Goal: Task Accomplishment & Management: Use online tool/utility

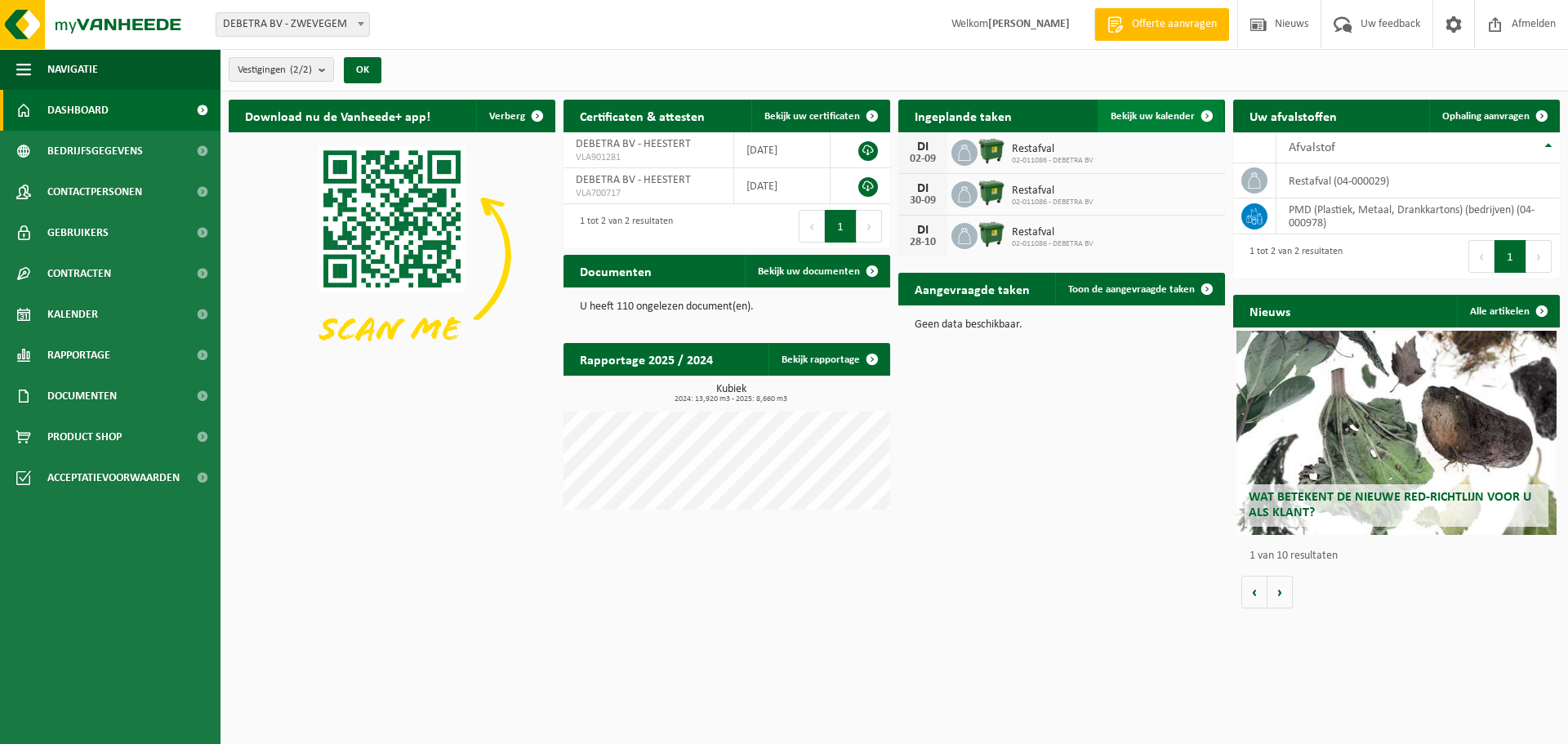
click at [1165, 111] on span "Bekijk uw kalender" at bounding box center [1153, 117] width 84 height 11
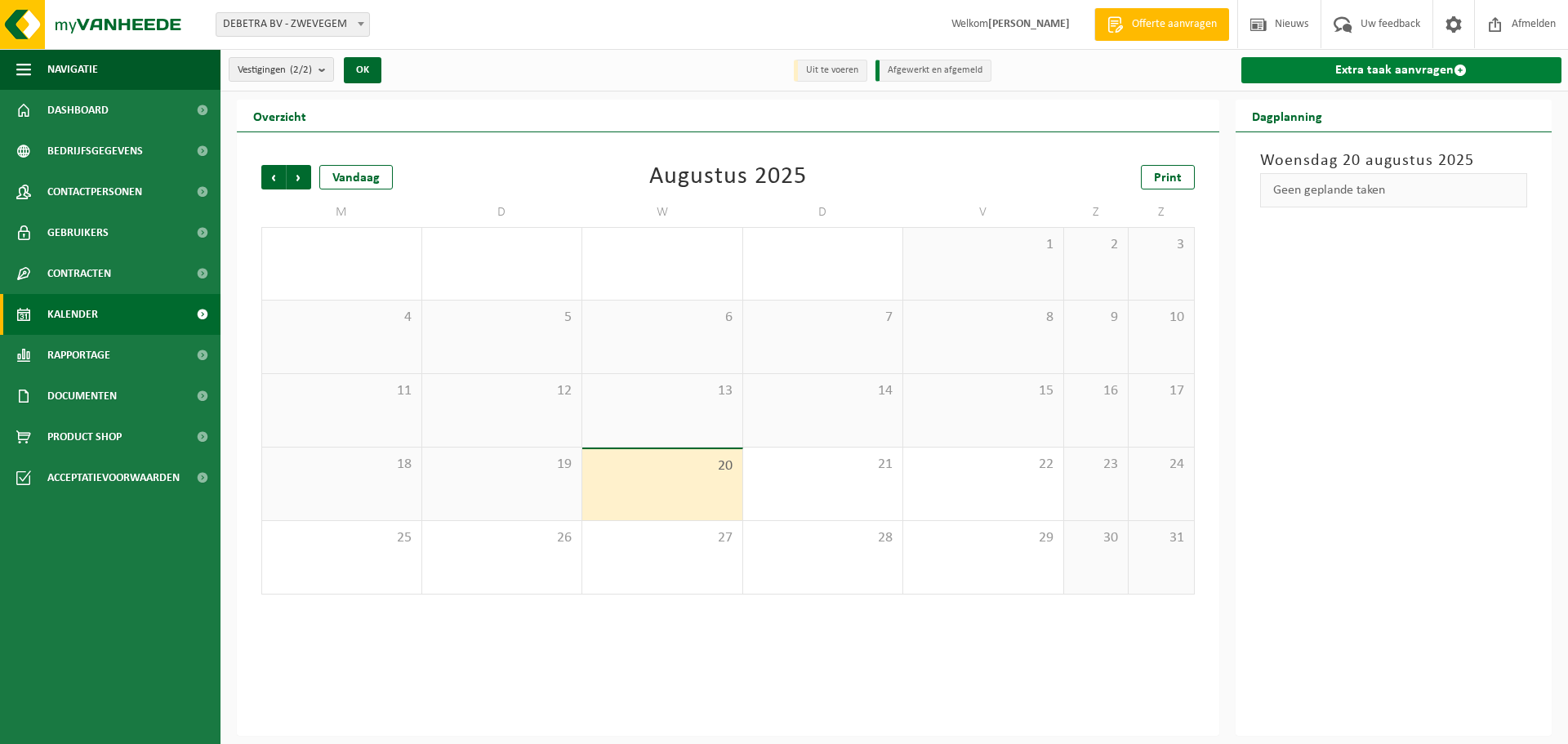
click at [1317, 67] on link "Extra taak aanvragen" at bounding box center [1401, 70] width 321 height 26
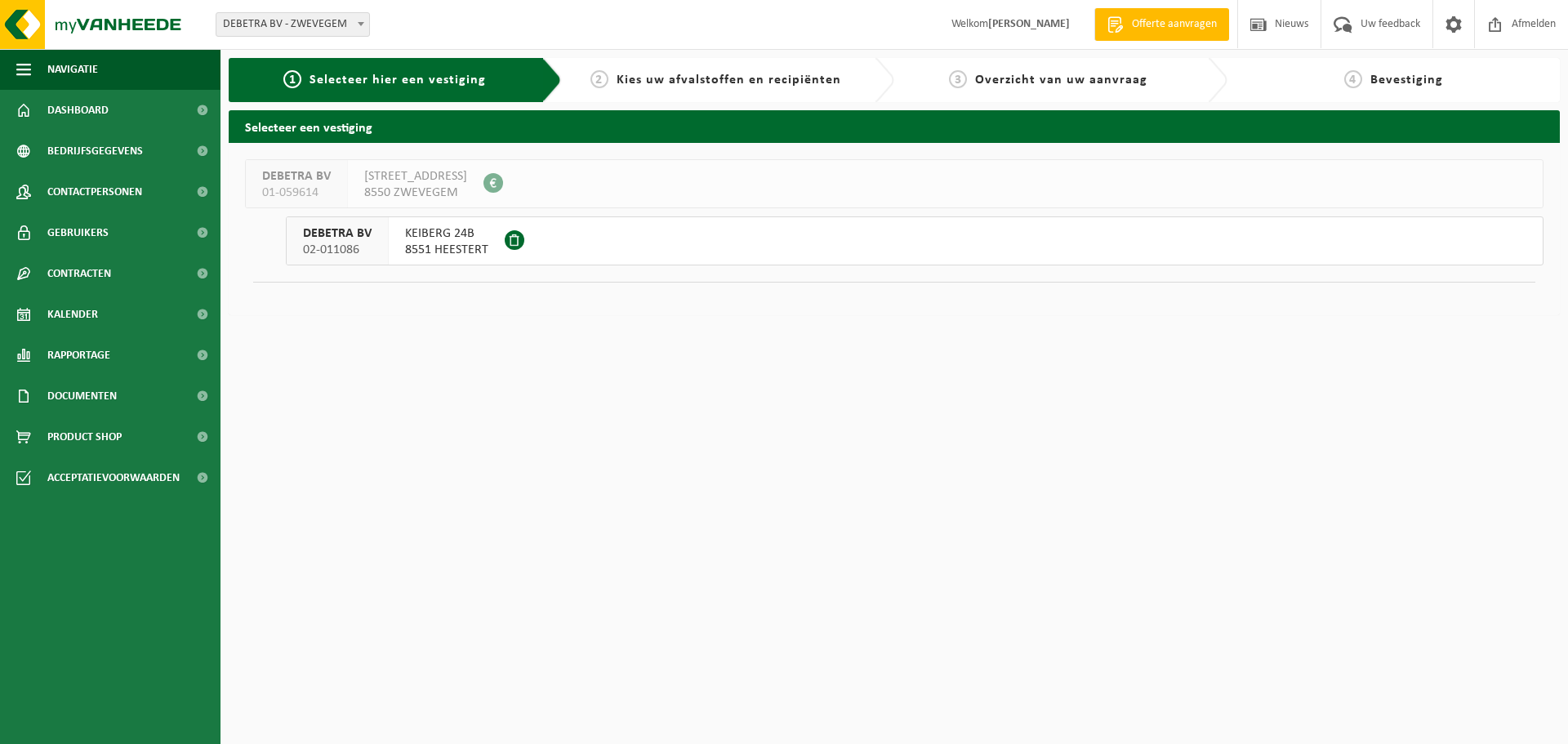
click at [439, 239] on span "KEIBERG 24B" at bounding box center [447, 234] width 83 height 17
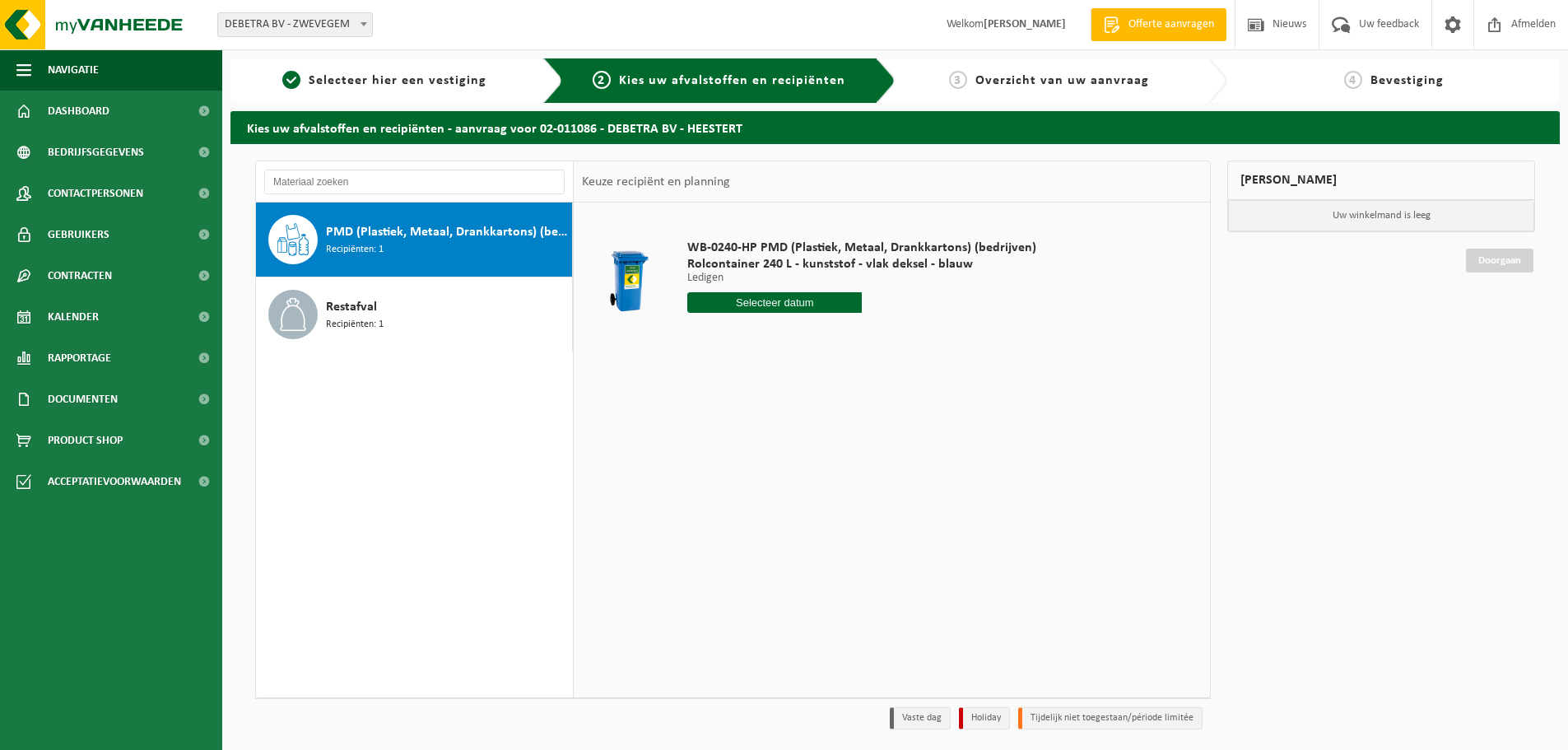
click at [778, 298] on input "text" at bounding box center [774, 302] width 175 height 20
click at [877, 338] on icon at bounding box center [874, 339] width 26 height 26
click at [761, 393] on div "3" at bounding box center [761, 396] width 29 height 26
type input "Van [DATE]"
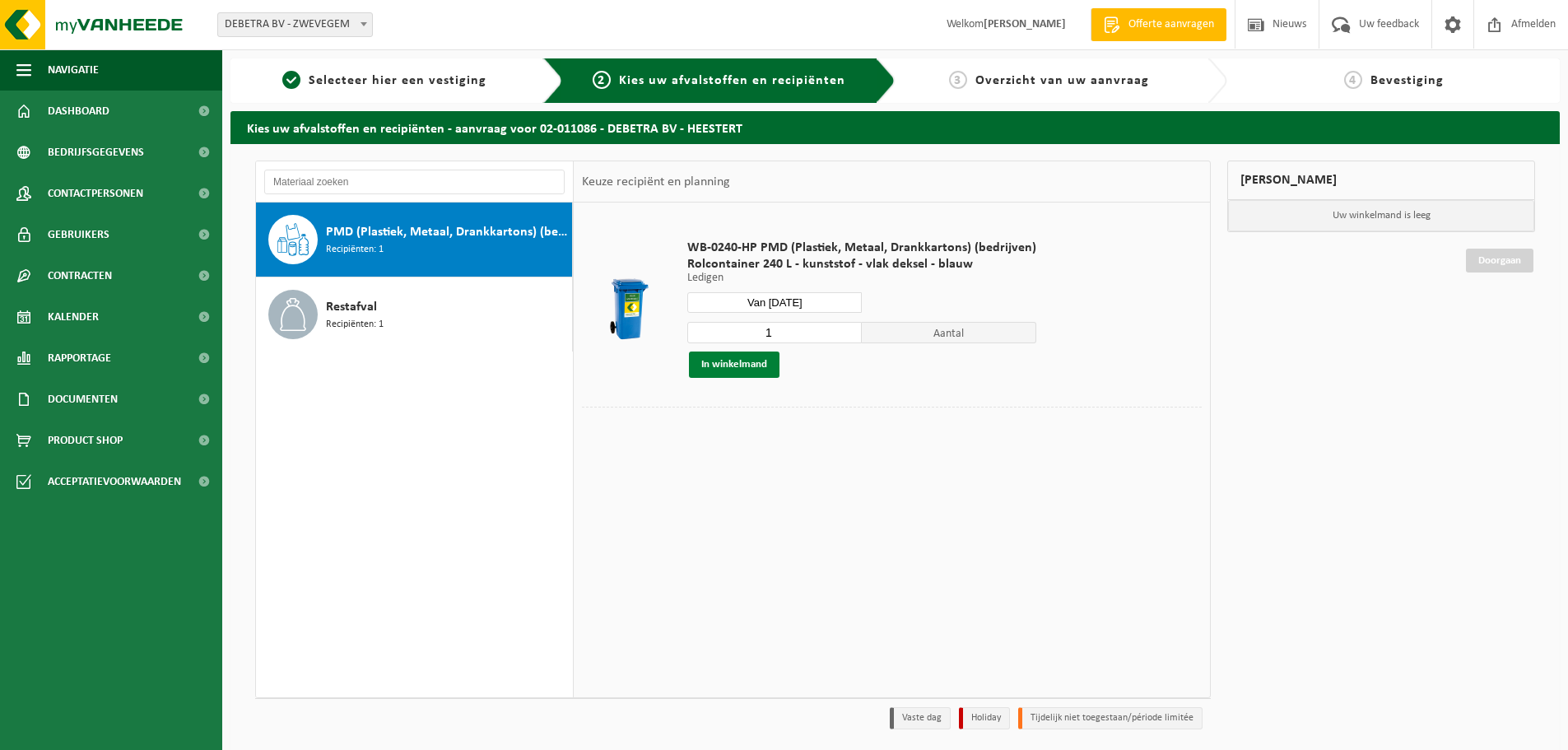
click at [731, 369] on button "In winkelmand" at bounding box center [734, 364] width 91 height 26
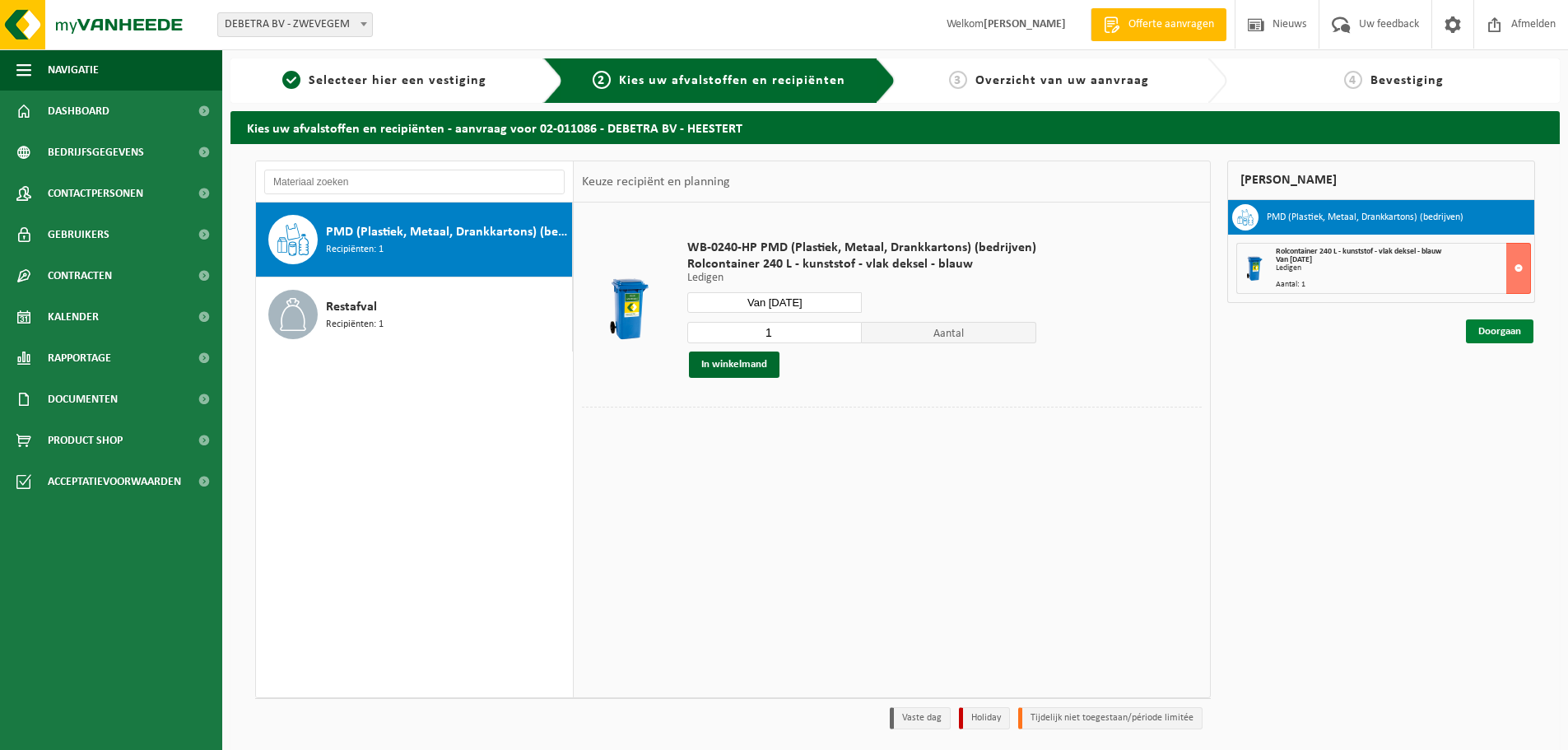
click at [1491, 330] on link "Doorgaan" at bounding box center [1500, 331] width 67 height 24
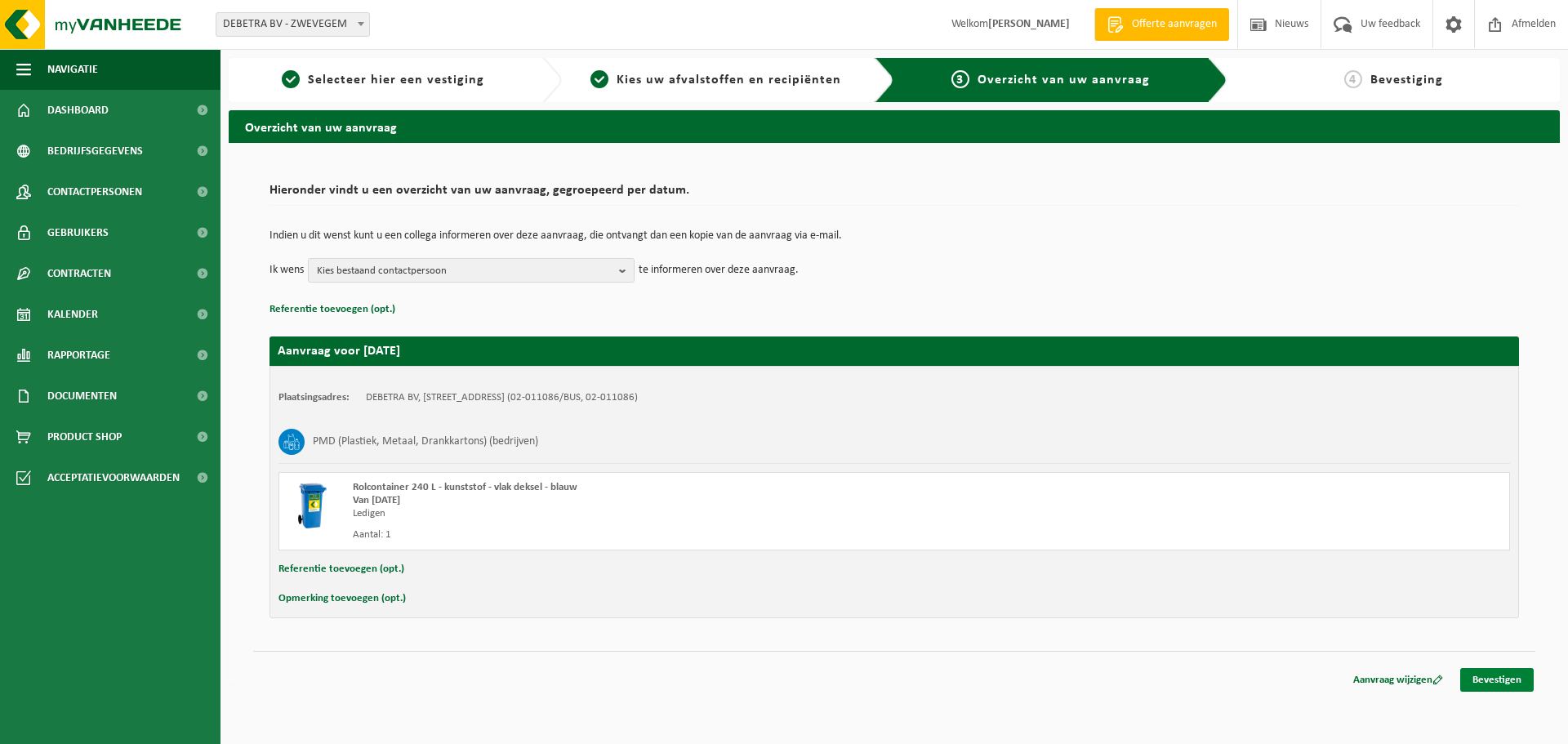
click at [1481, 673] on link "Bevestigen" at bounding box center [1496, 680] width 73 height 24
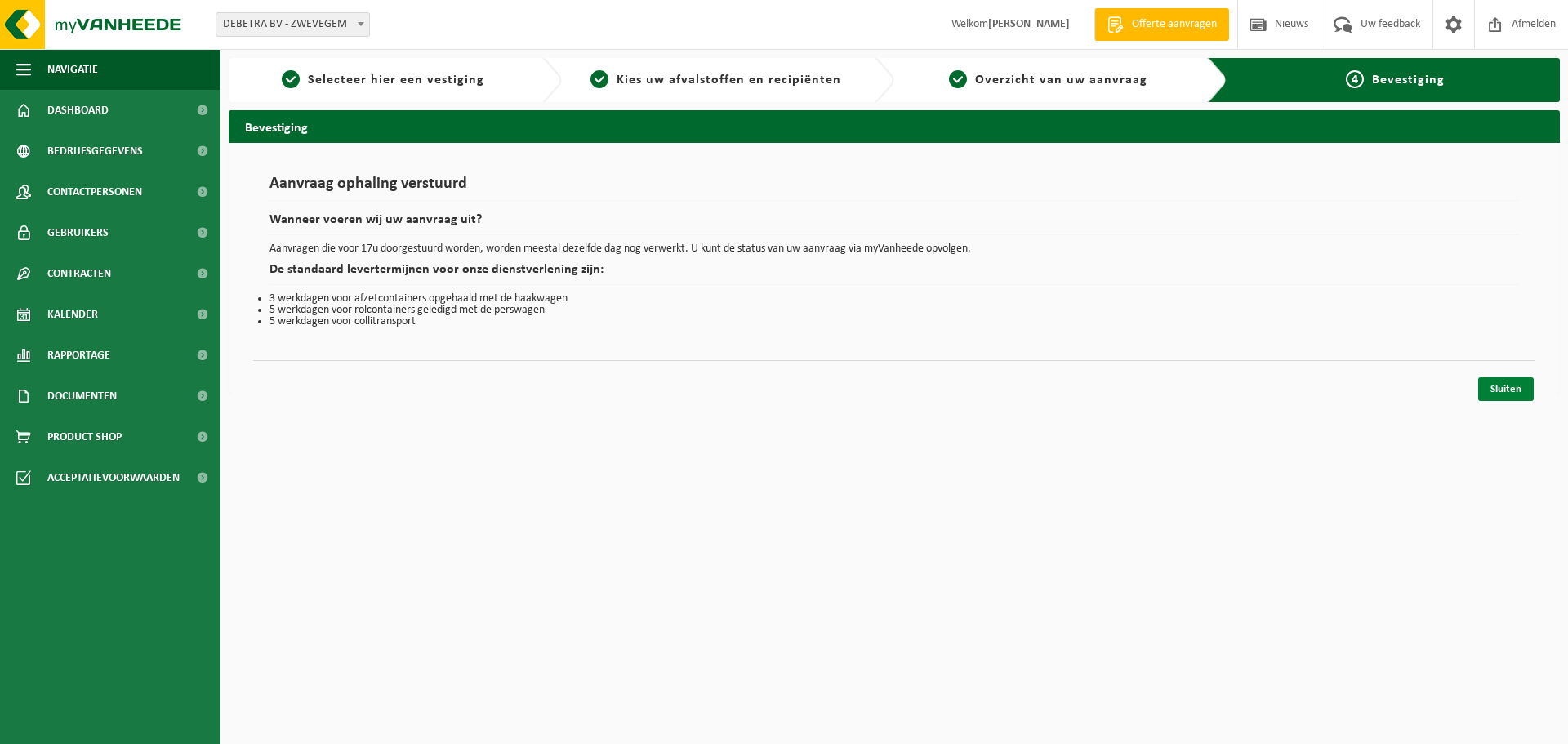
click at [1496, 394] on link "Sluiten" at bounding box center [1506, 389] width 56 height 24
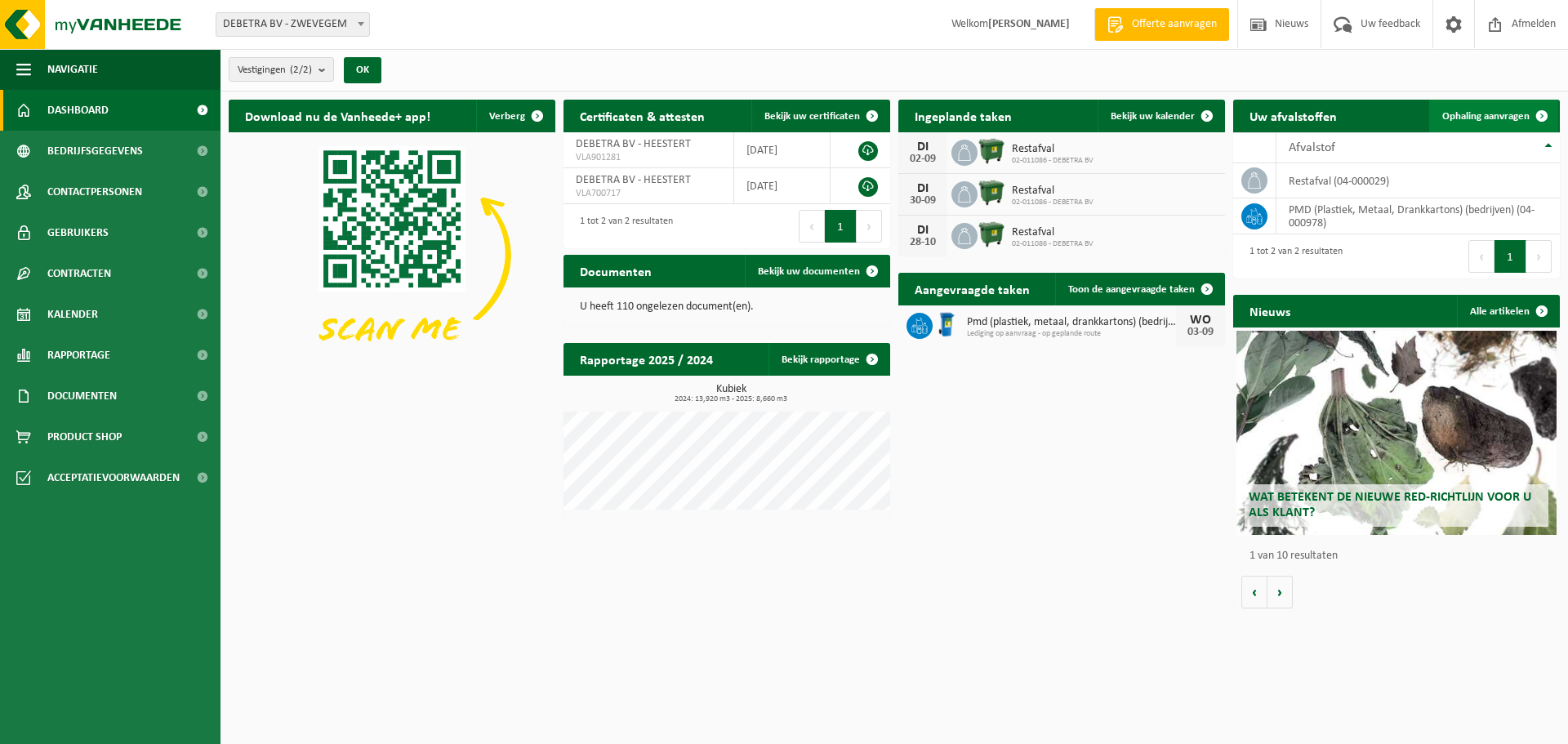
click at [1471, 116] on span "Ophaling aanvragen" at bounding box center [1485, 117] width 87 height 11
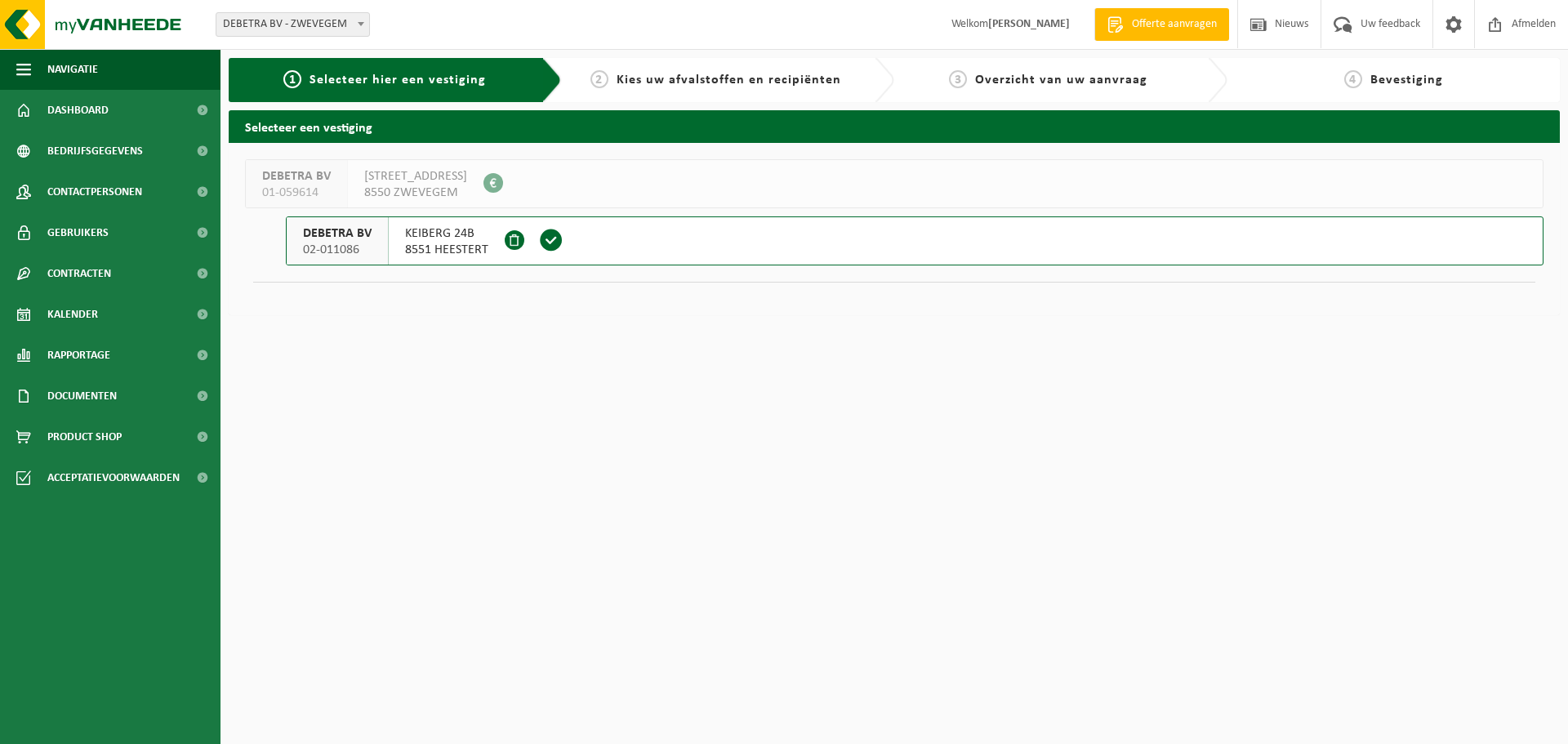
click at [433, 243] on span "8551 HEESTERT" at bounding box center [447, 250] width 83 height 17
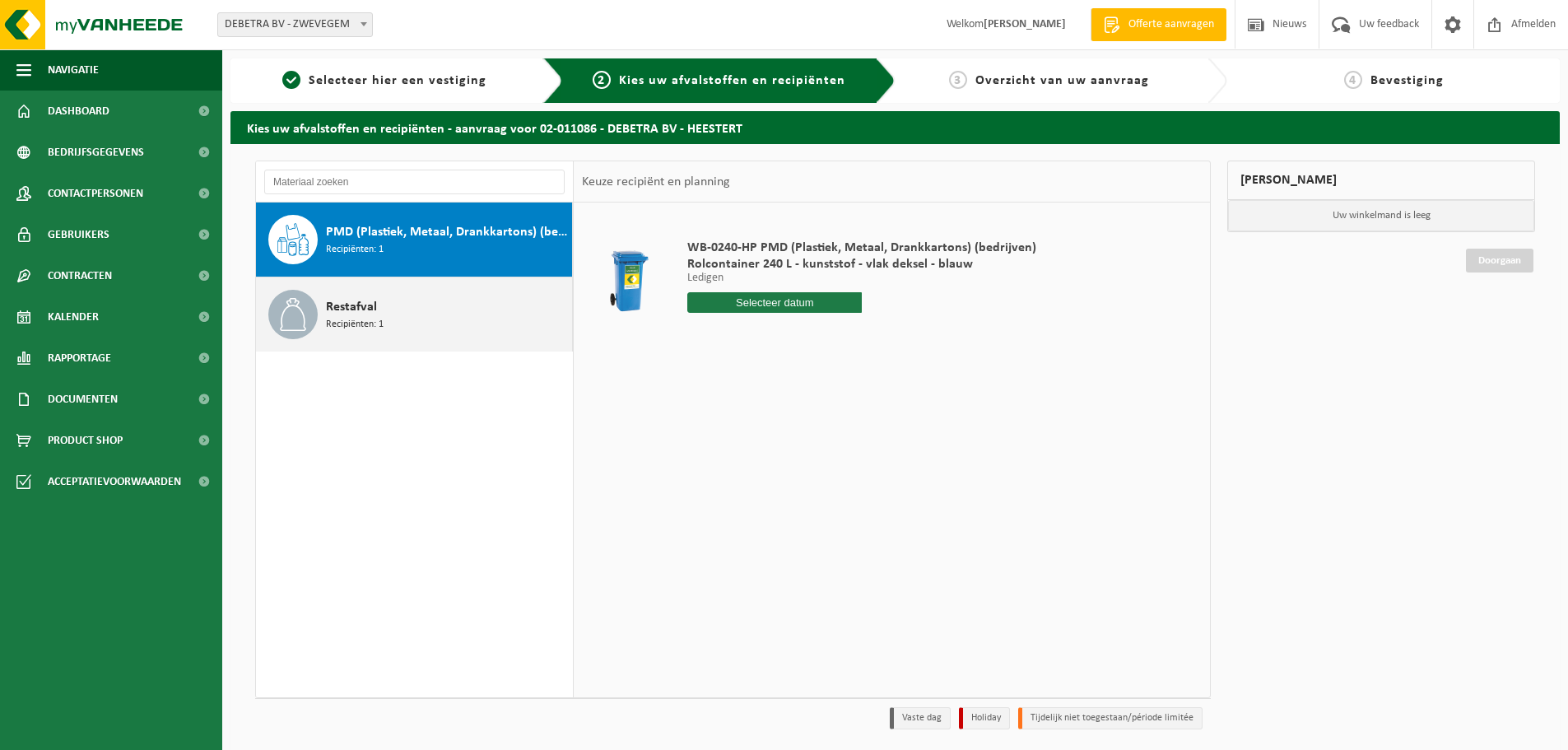
click at [350, 317] on span "Recipiënten: 1" at bounding box center [355, 325] width 57 height 16
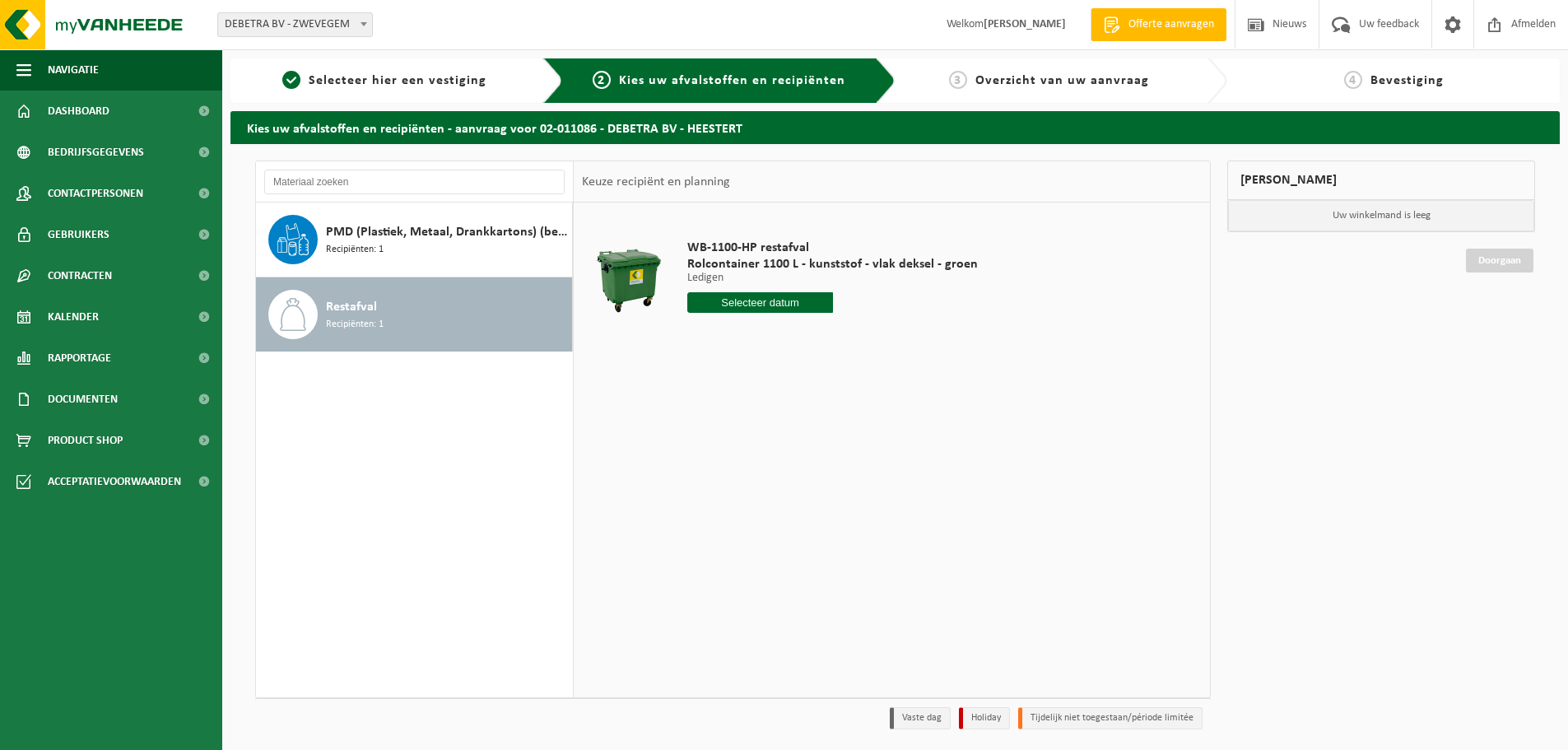
click at [726, 309] on input "text" at bounding box center [760, 302] width 146 height 20
click at [730, 504] on div "26" at bounding box center [731, 501] width 29 height 26
type input "Van 2025-08-26"
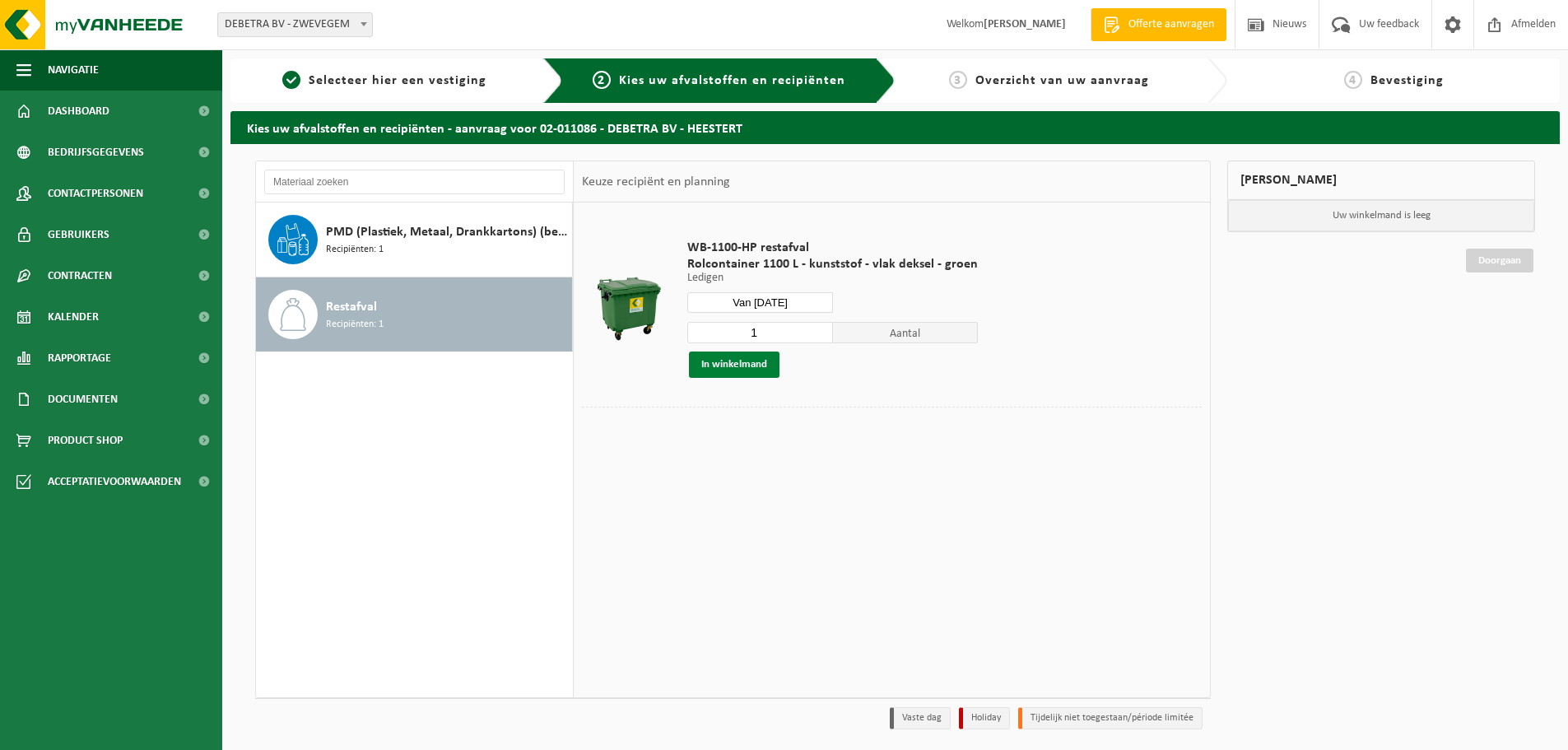
click at [728, 366] on button "In winkelmand" at bounding box center [734, 364] width 91 height 26
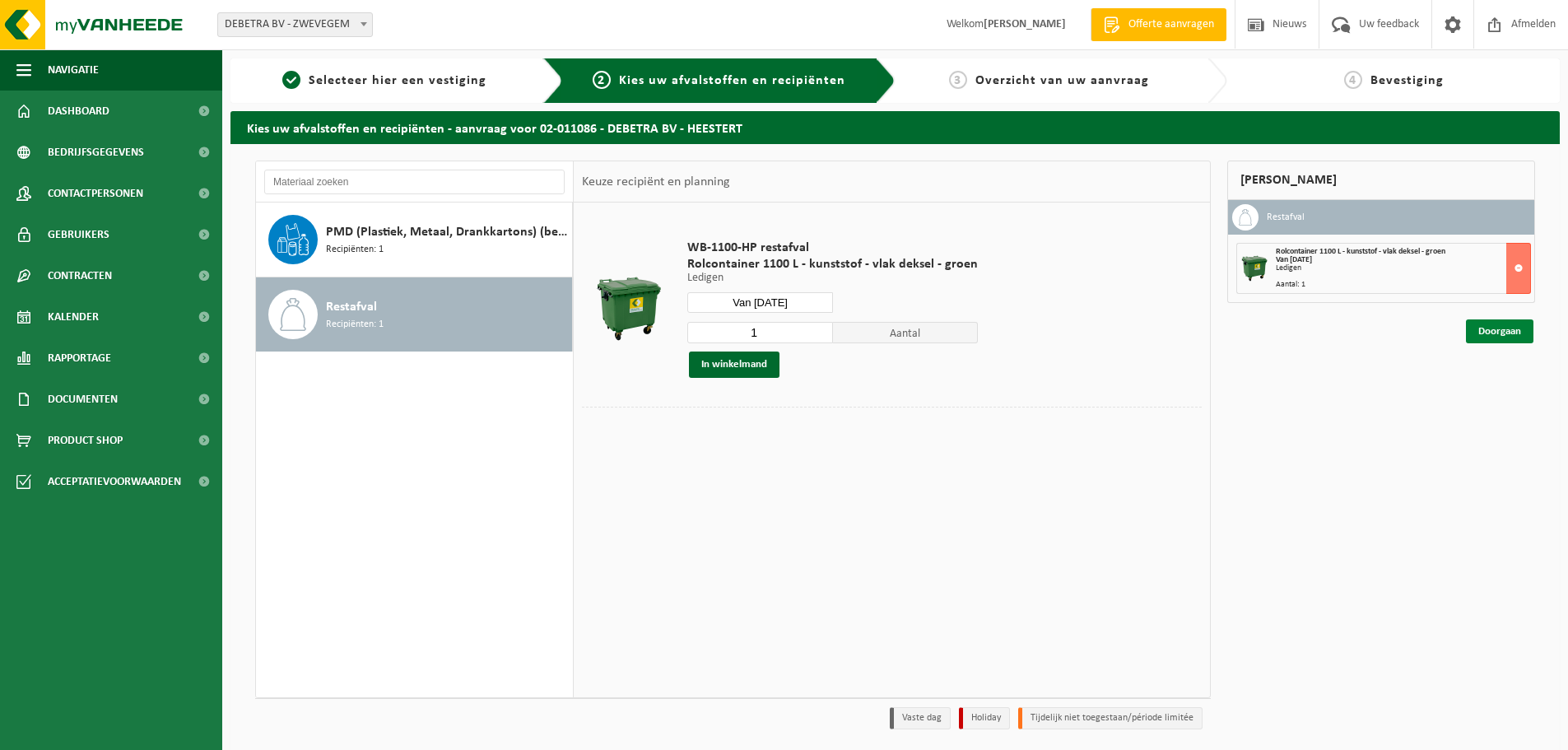
click at [1506, 327] on link "Doorgaan" at bounding box center [1500, 331] width 67 height 24
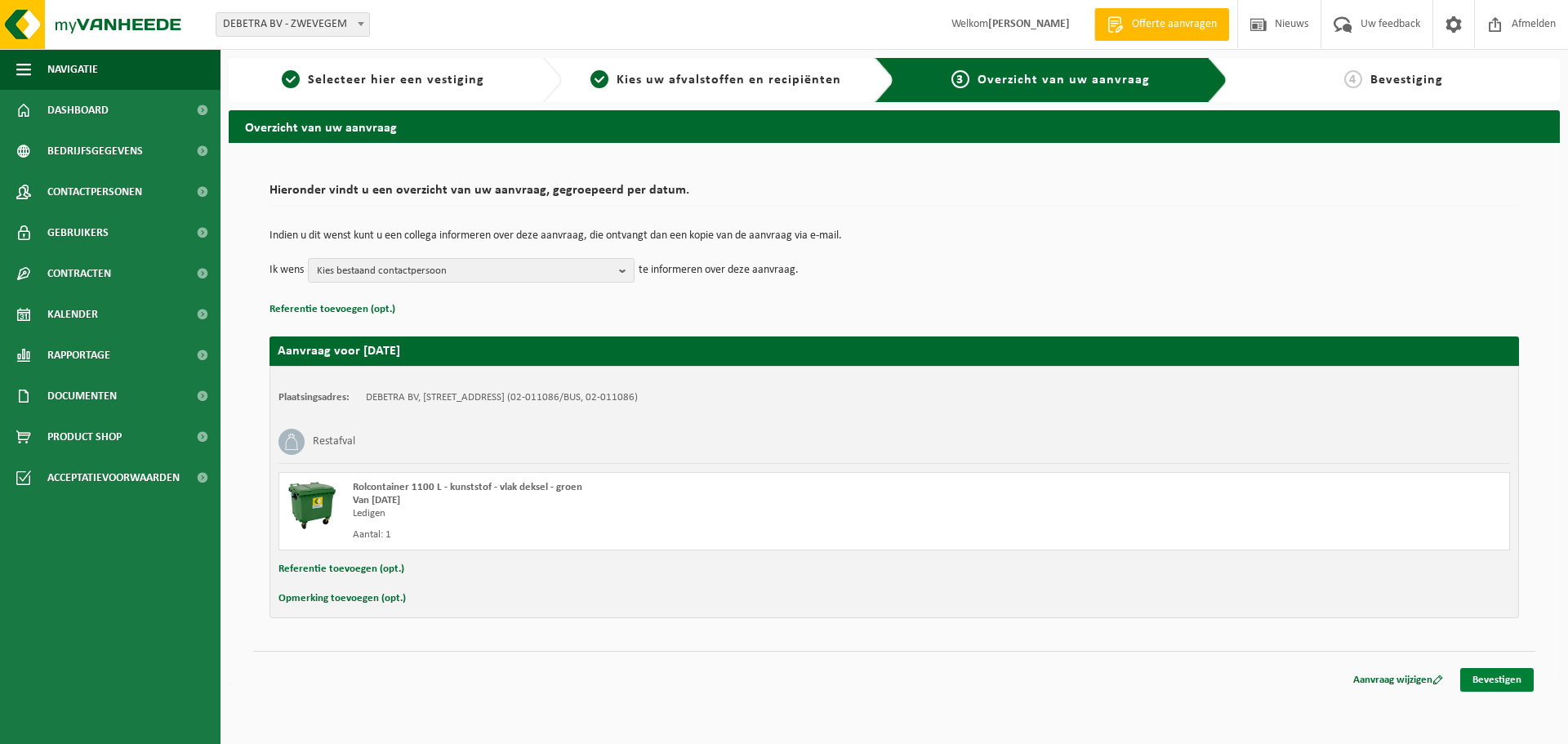
click at [1500, 675] on link "Bevestigen" at bounding box center [1496, 680] width 73 height 24
